Goal: Transaction & Acquisition: Purchase product/service

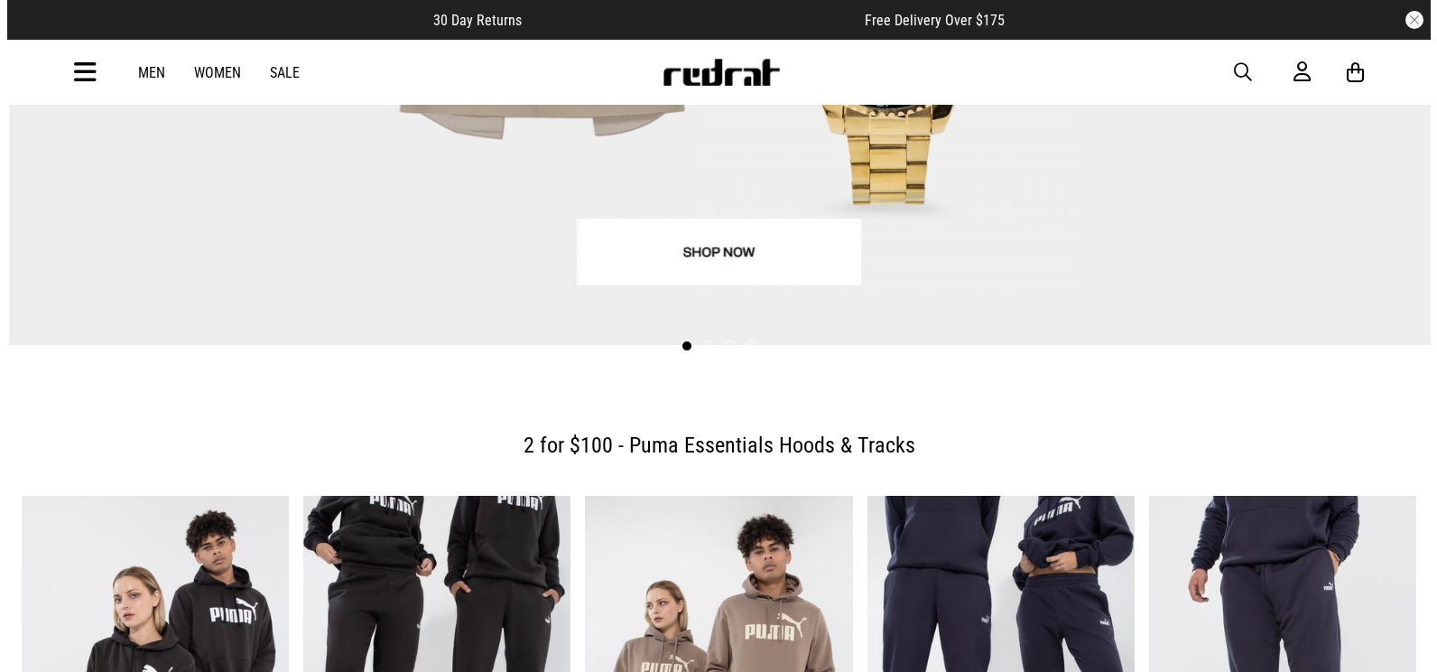
scroll to position [361, 0]
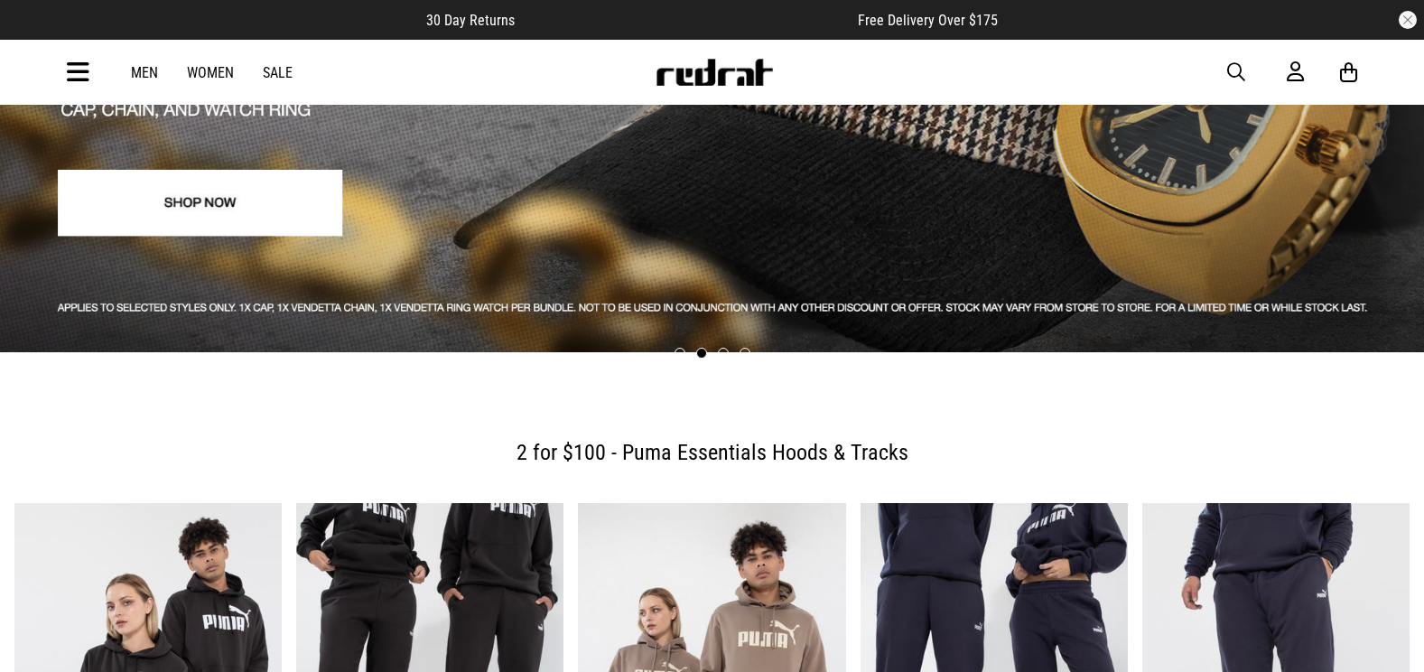
click at [90, 69] on div "Men Women Sale Sign in New Back Footwear Back Mens Back Womens Back Youth & Kid…" at bounding box center [712, 72] width 1318 height 65
click at [82, 67] on icon at bounding box center [78, 73] width 23 height 30
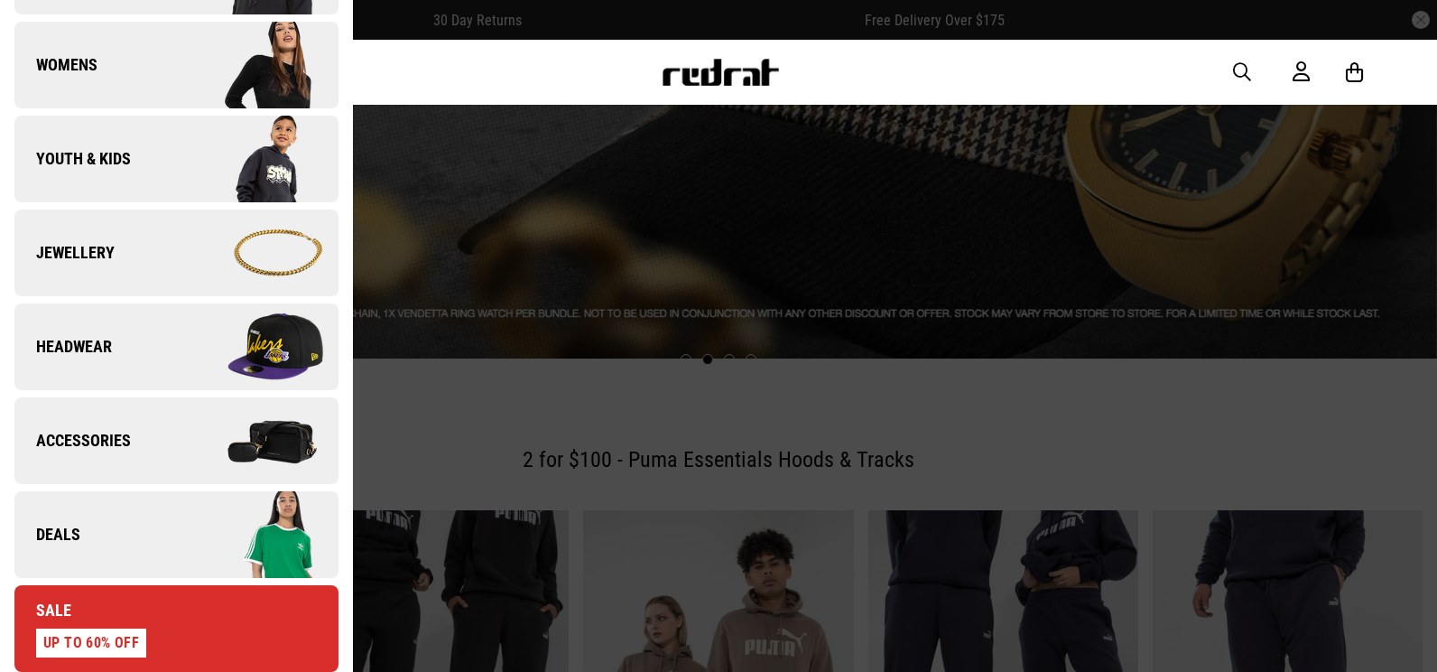
click at [118, 560] on link "Deals" at bounding box center [176, 534] width 324 height 87
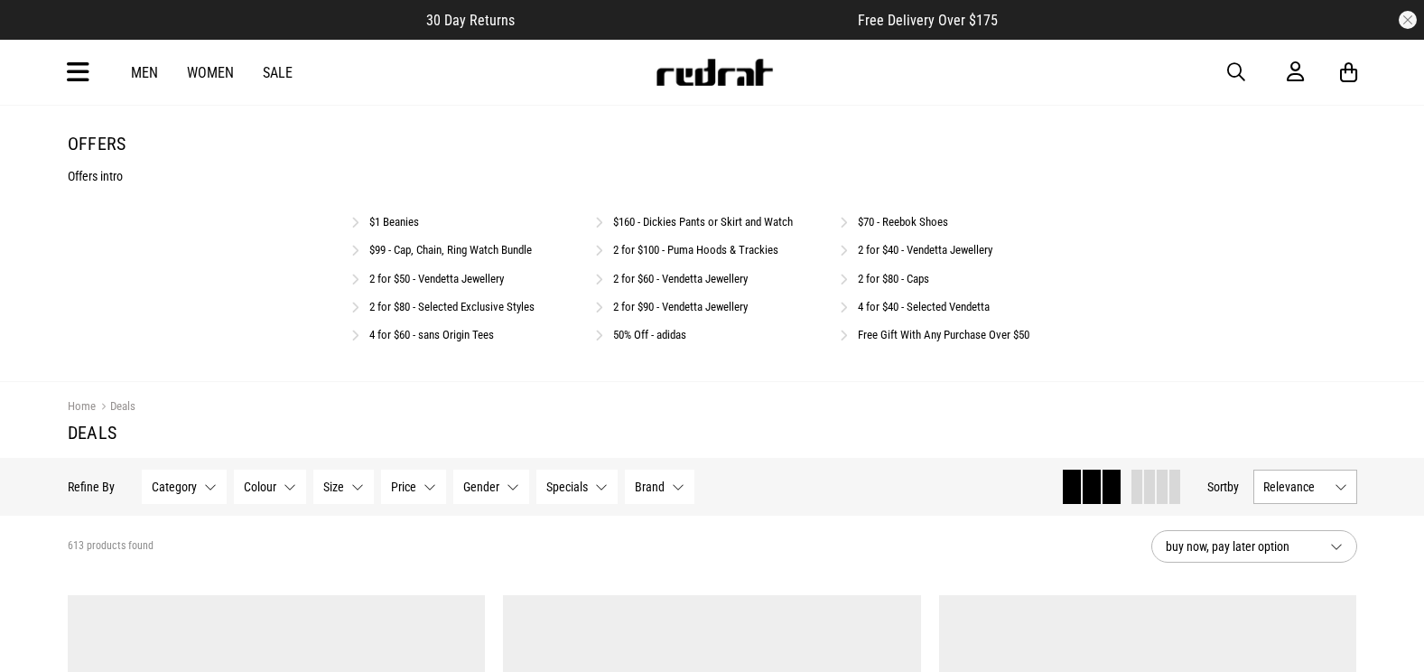
click at [651, 252] on link "2 for $100 - Puma Hoods & Trackies" at bounding box center [695, 250] width 165 height 14
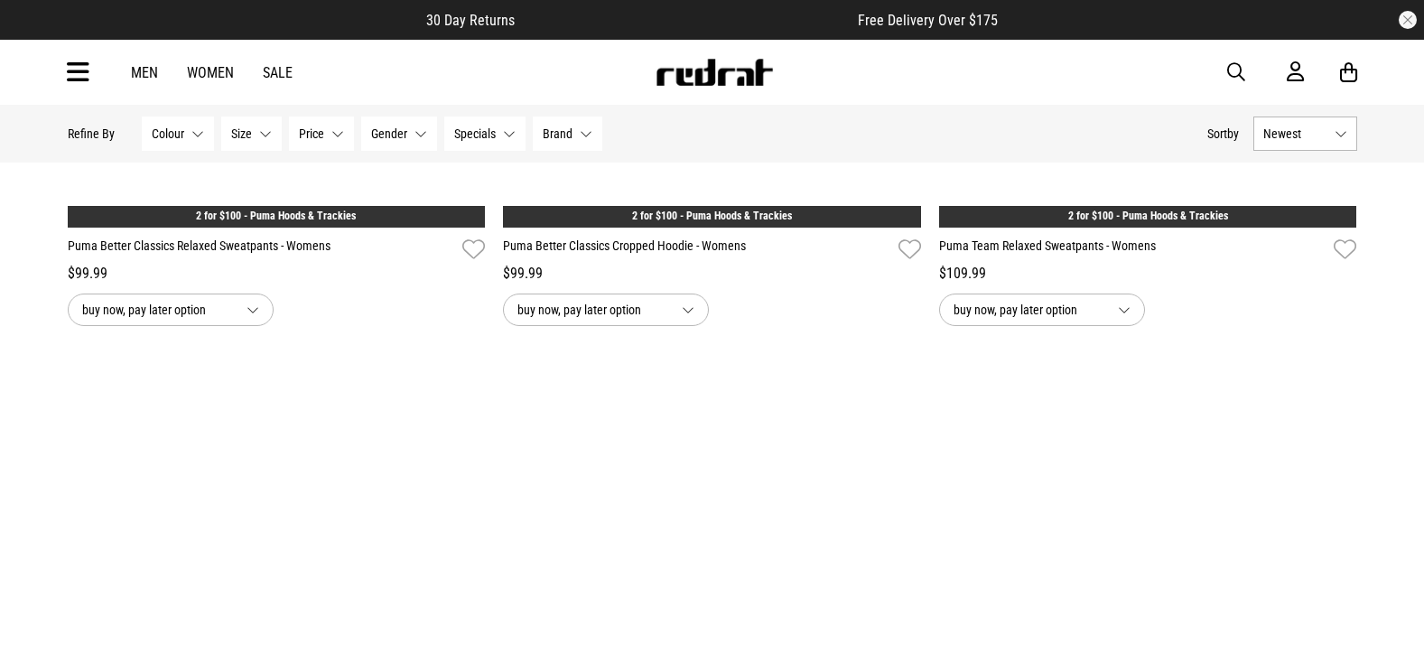
scroll to position [4604, 0]
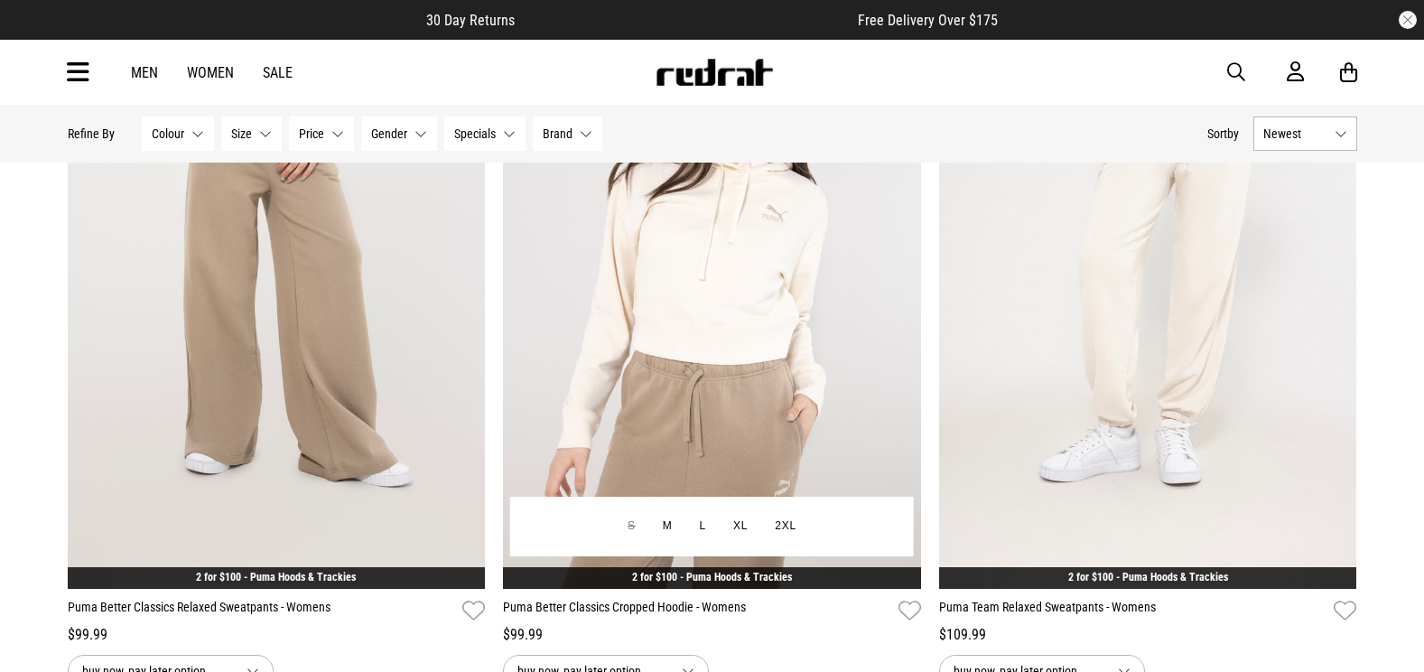
click at [690, 303] on img at bounding box center [712, 296] width 418 height 585
